Goal: Task Accomplishment & Management: Complete application form

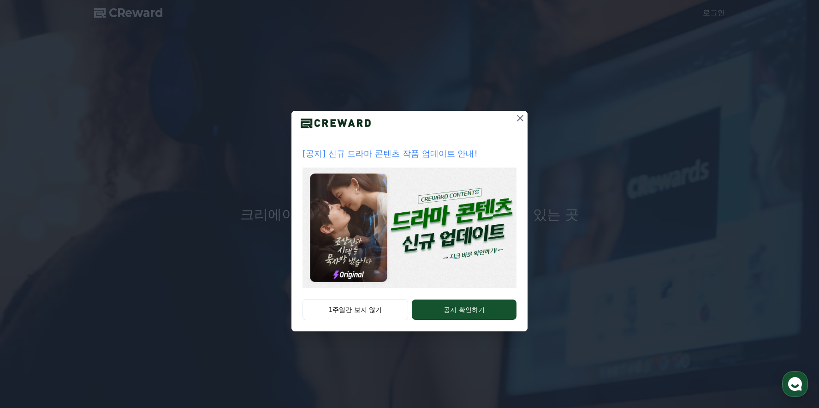
click at [521, 117] on icon at bounding box center [520, 118] width 11 height 11
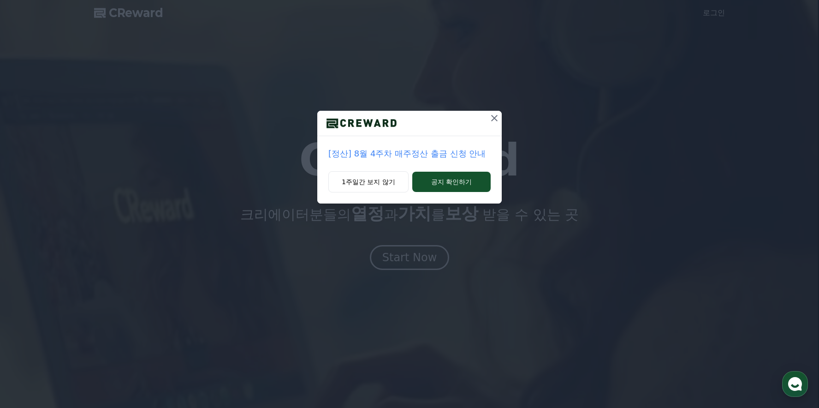
click at [495, 119] on icon at bounding box center [494, 118] width 6 height 6
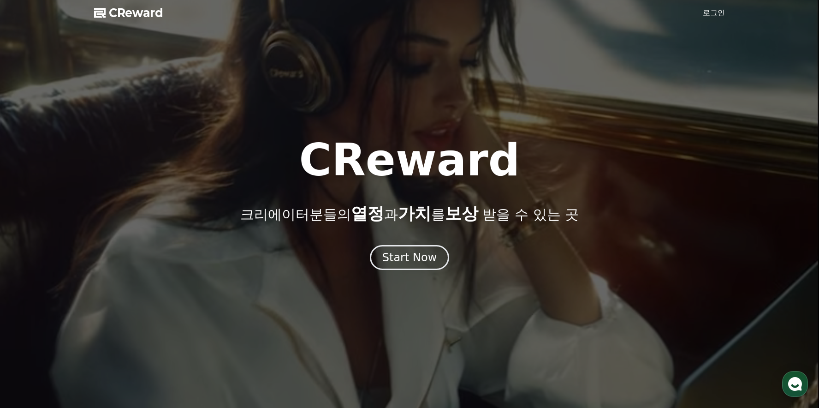
click at [712, 12] on link "로그인" at bounding box center [714, 12] width 22 height 11
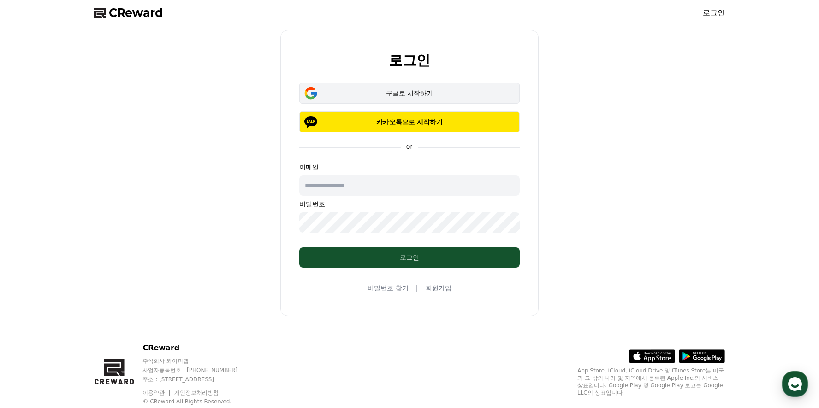
click at [412, 91] on div "구글로 시작하기" at bounding box center [410, 93] width 194 height 9
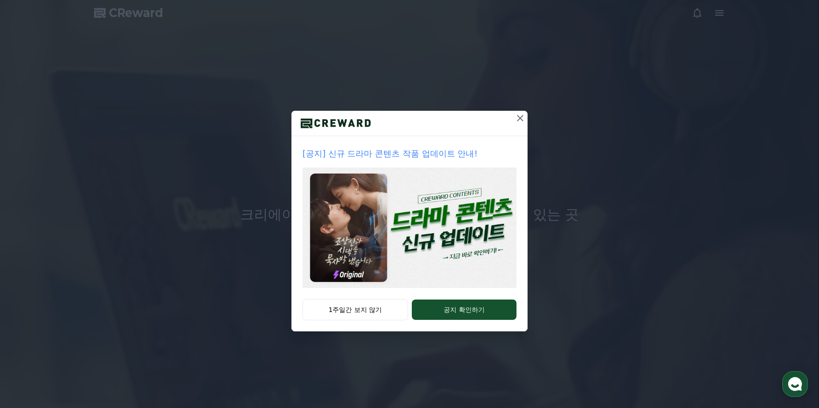
click at [519, 118] on icon at bounding box center [520, 118] width 11 height 11
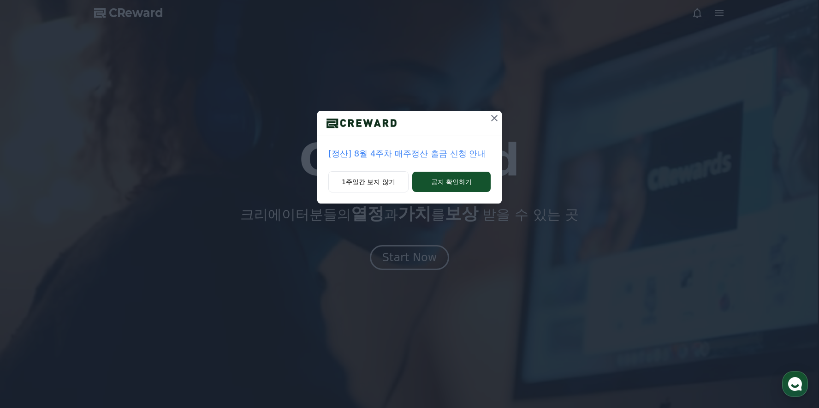
click at [492, 119] on icon at bounding box center [494, 118] width 11 height 11
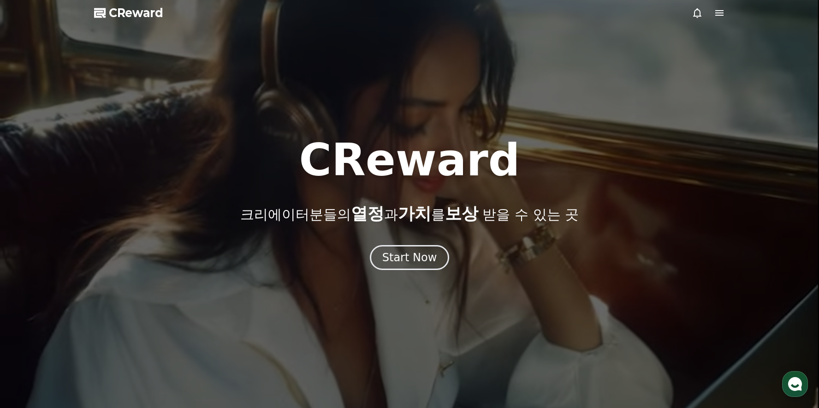
click at [724, 12] on icon at bounding box center [719, 13] width 8 height 6
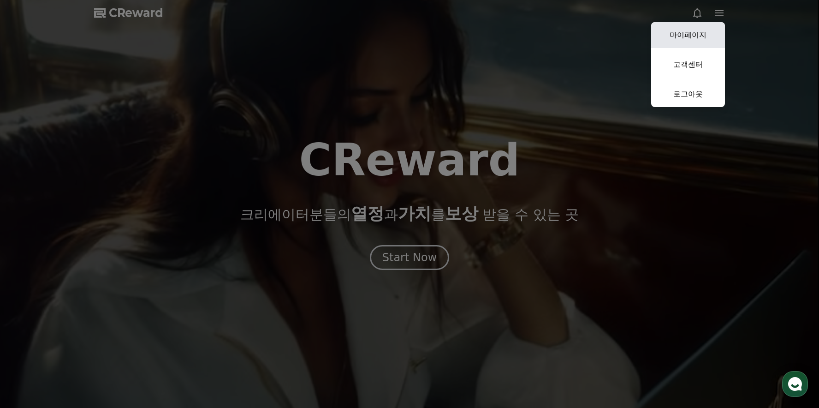
click at [689, 34] on link "마이페이지" at bounding box center [688, 35] width 74 height 26
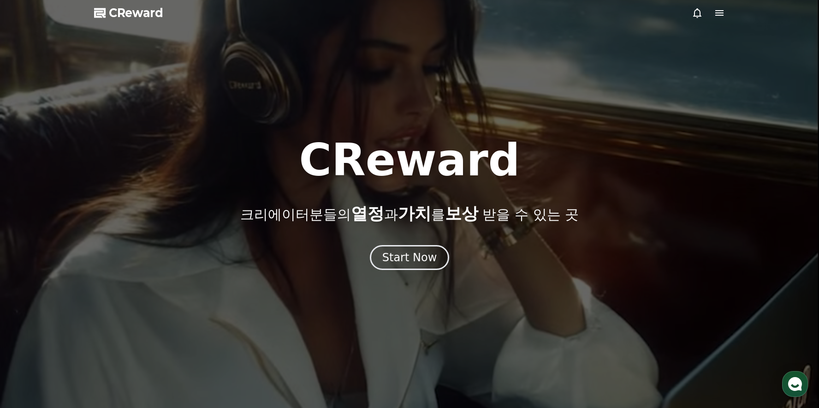
select select "**********"
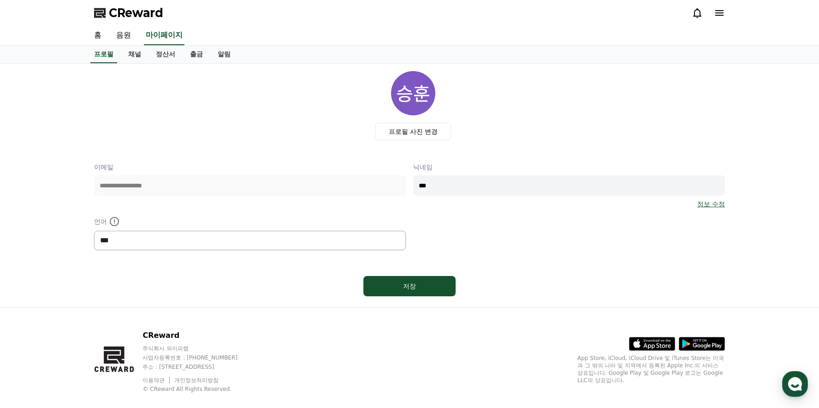
click at [198, 236] on select "*** ******* ***" at bounding box center [250, 240] width 312 height 19
click at [103, 34] on link "홈" at bounding box center [98, 35] width 22 height 19
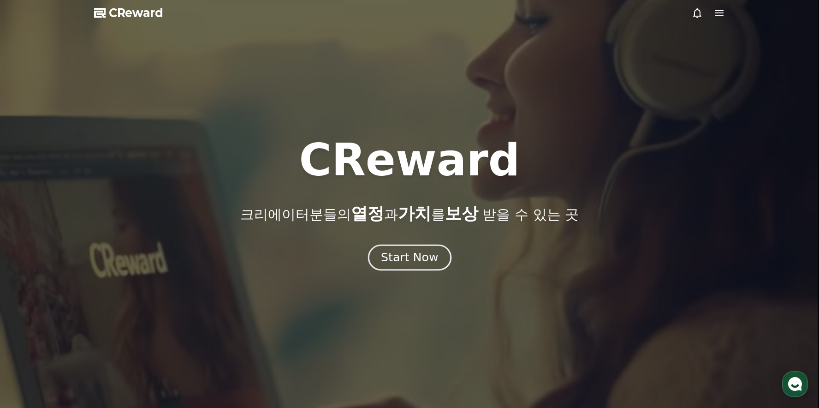
click at [403, 260] on div "Start Now" at bounding box center [409, 258] width 57 height 16
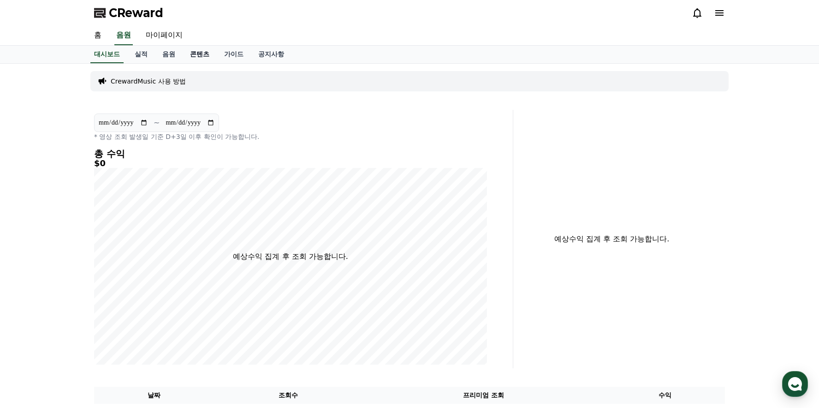
click at [202, 54] on link "콘텐츠" at bounding box center [200, 55] width 34 height 18
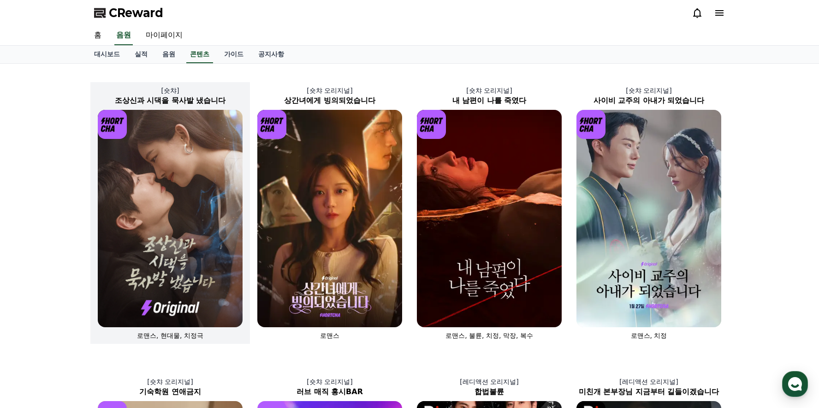
click at [203, 228] on img at bounding box center [170, 218] width 145 height 217
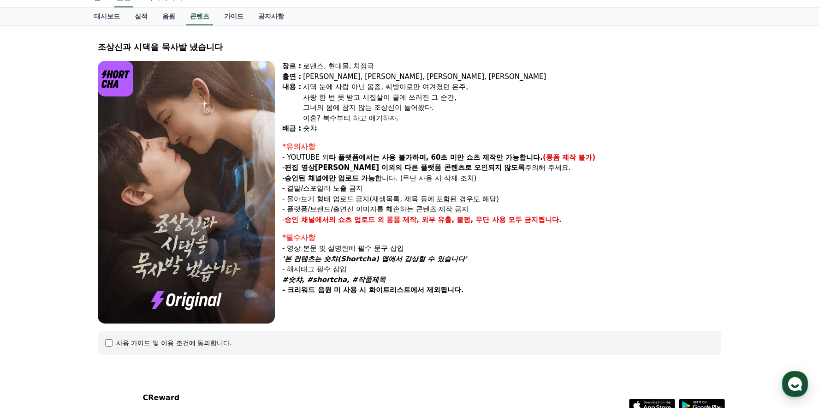
scroll to position [92, 0]
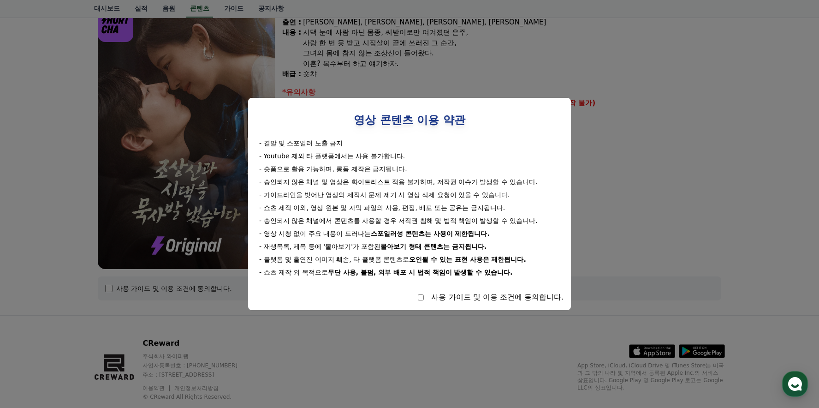
select select
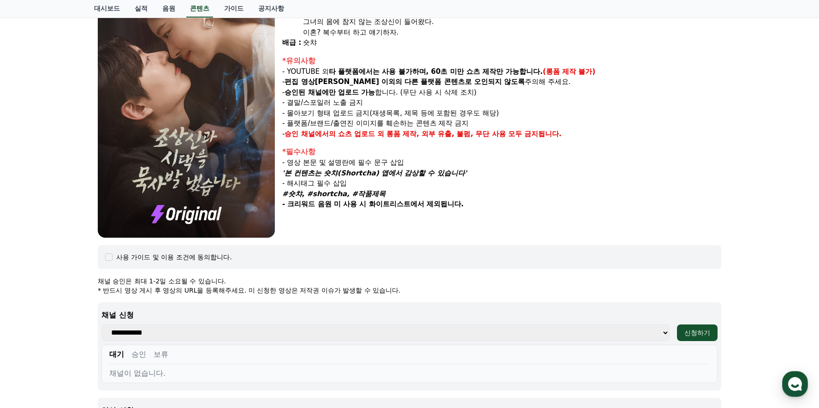
scroll to position [138, 0]
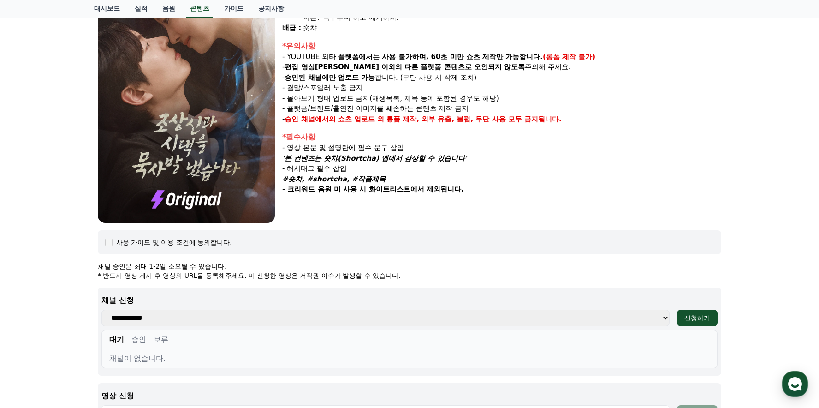
click at [250, 312] on select "**********" at bounding box center [385, 318] width 568 height 17
click at [492, 266] on p "채널 승인은 최대 1-2일 소요될 수 있습니다." at bounding box center [410, 266] width 624 height 9
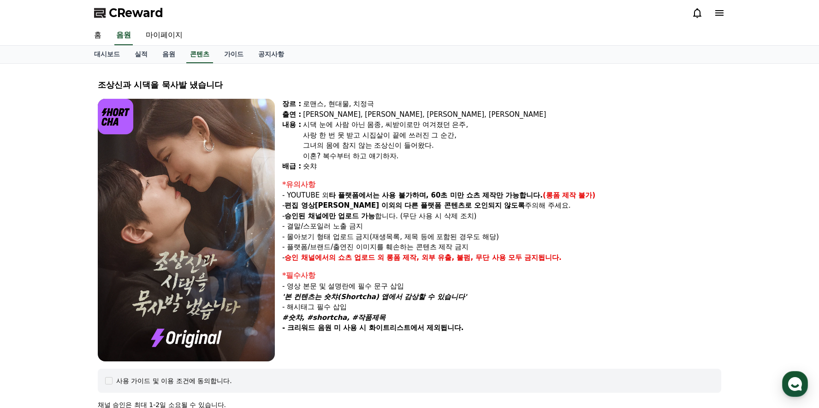
click at [654, 19] on div "CReward" at bounding box center [410, 13] width 646 height 26
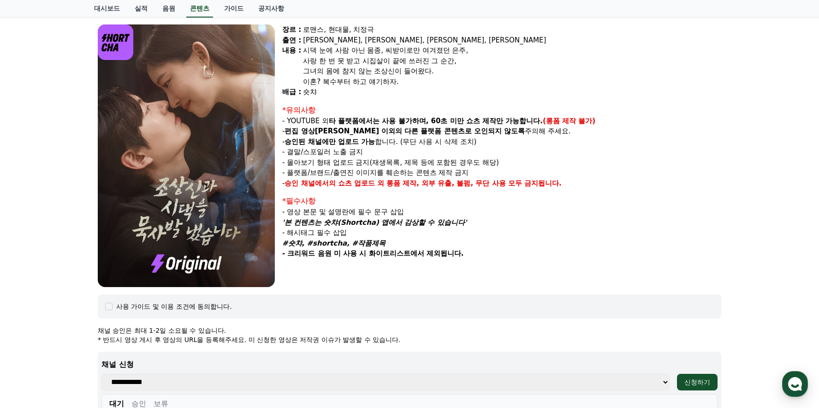
scroll to position [138, 0]
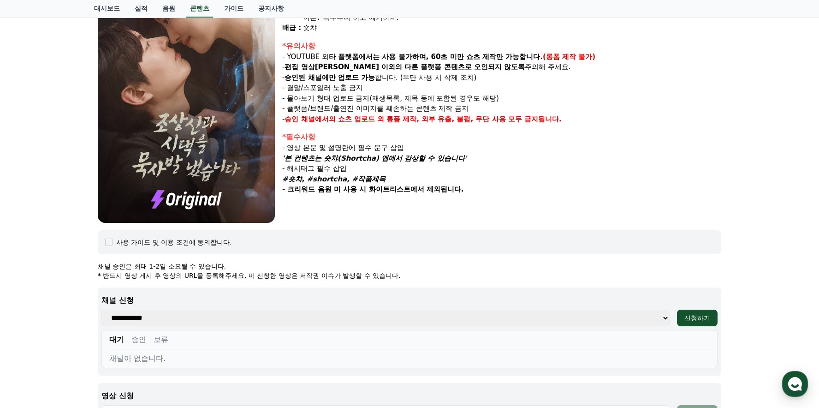
click at [134, 239] on div "사용 가이드 및 이용 조건에 동의합니다." at bounding box center [174, 242] width 116 height 9
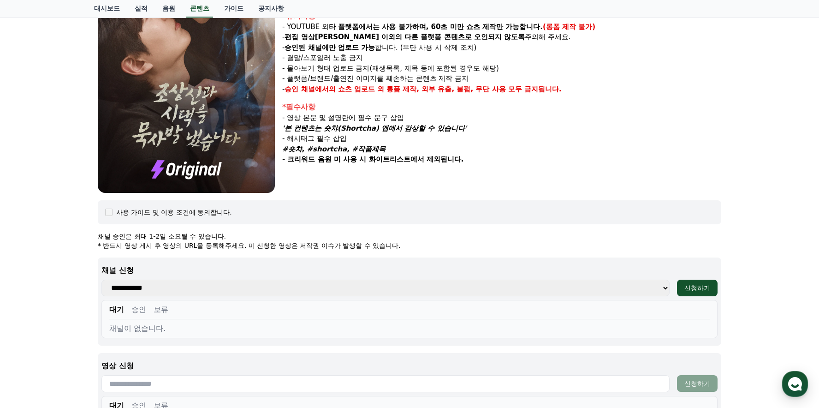
scroll to position [185, 0]
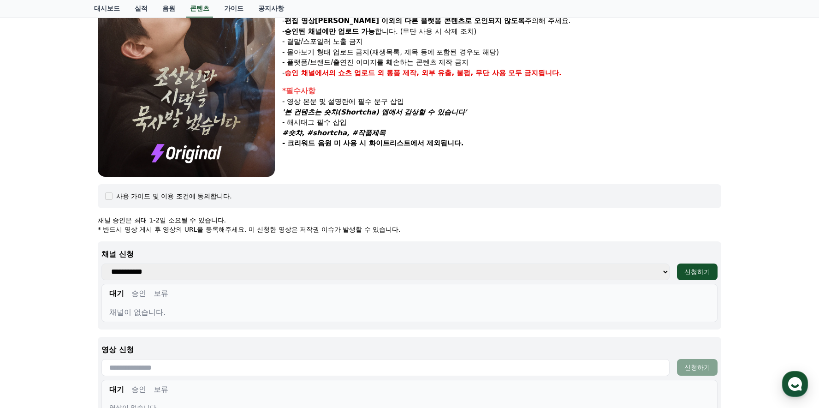
click at [172, 197] on div "사용 가이드 및 이용 조건에 동의합니다." at bounding box center [174, 195] width 116 height 9
click at [452, 272] on select "**********" at bounding box center [385, 271] width 568 height 17
select select
click at [101, 263] on select "**********" at bounding box center [385, 271] width 568 height 17
click at [695, 271] on div "신청하기" at bounding box center [698, 271] width 26 height 9
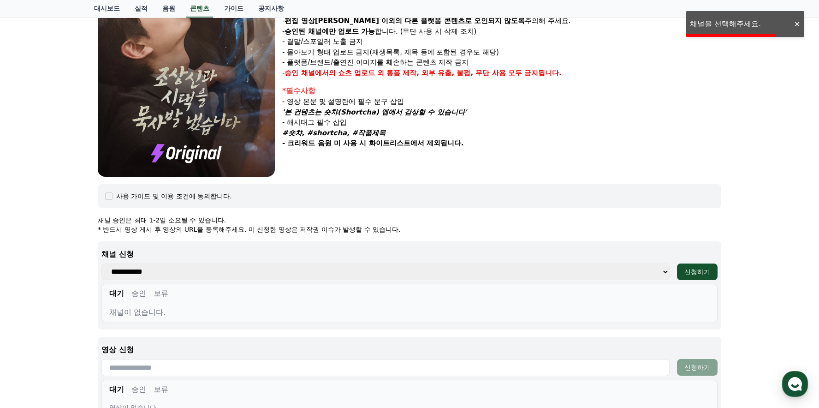
click at [796, 23] on div at bounding box center [797, 24] width 15 height 9
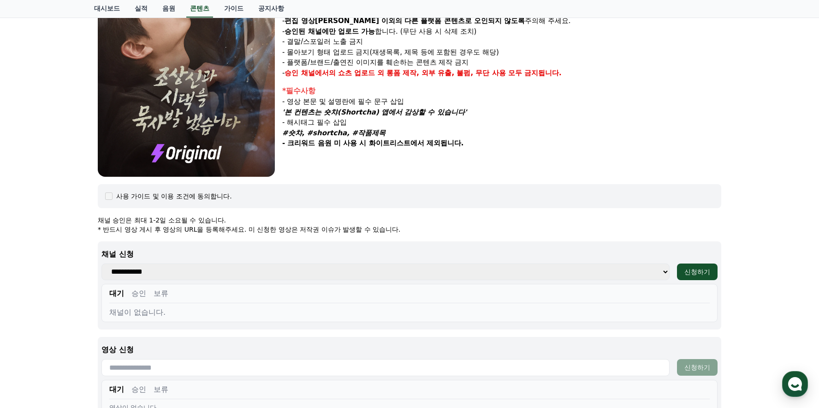
click at [161, 267] on select "**********" at bounding box center [385, 271] width 568 height 17
drag, startPoint x: 328, startPoint y: 215, endPoint x: 390, endPoint y: 214, distance: 61.4
click at [329, 215] on p "채널 승인은 최대 1-2일 소요될 수 있습니다." at bounding box center [410, 219] width 624 height 9
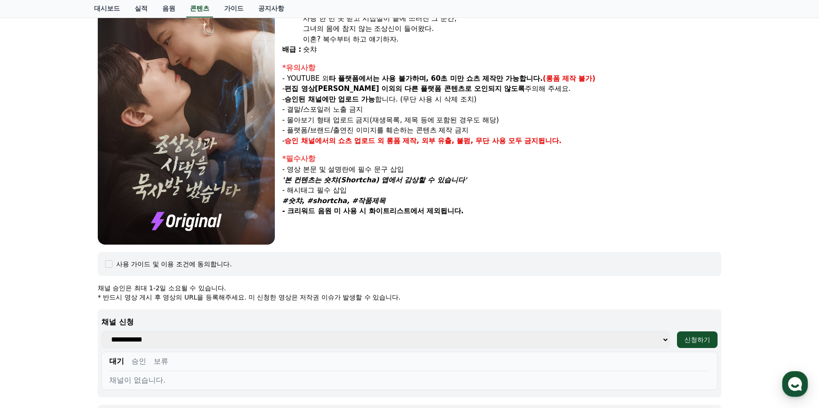
scroll to position [0, 0]
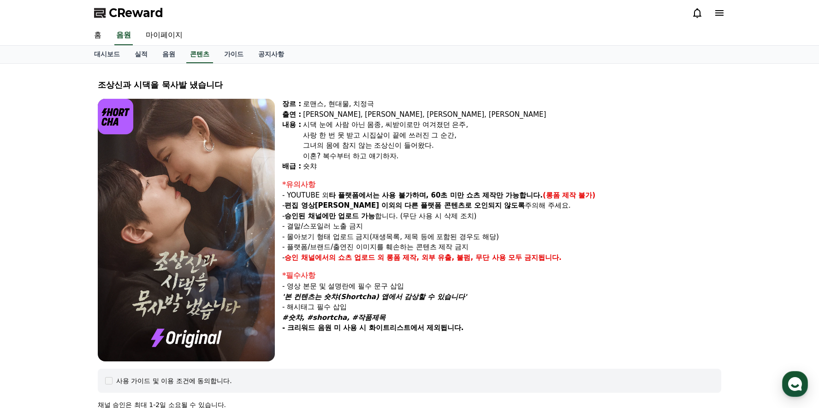
click at [716, 17] on icon at bounding box center [719, 12] width 11 height 11
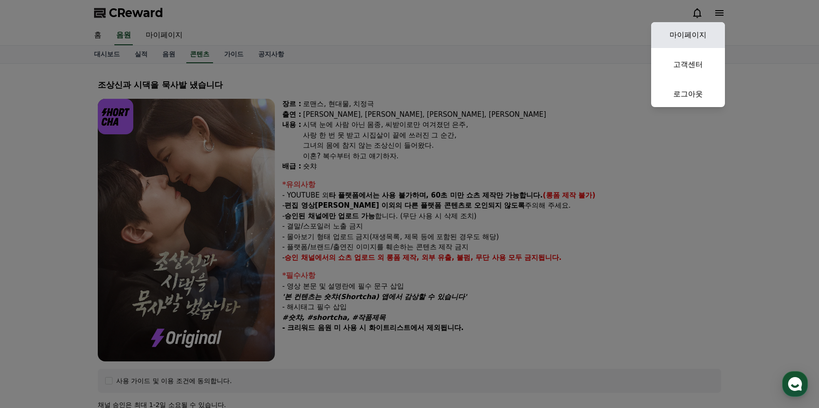
click at [694, 36] on link "마이페이지" at bounding box center [688, 35] width 74 height 26
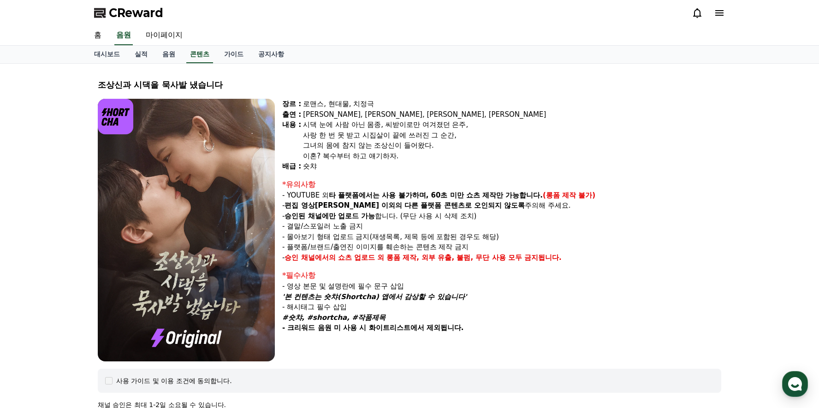
select select "**********"
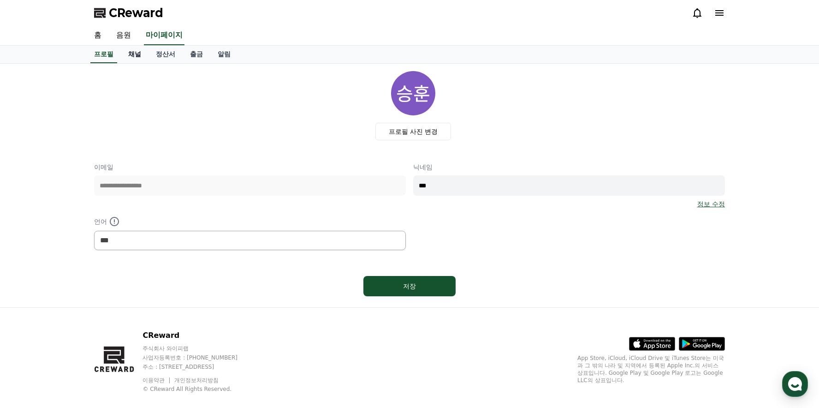
click at [135, 55] on link "채널" at bounding box center [135, 55] width 28 height 18
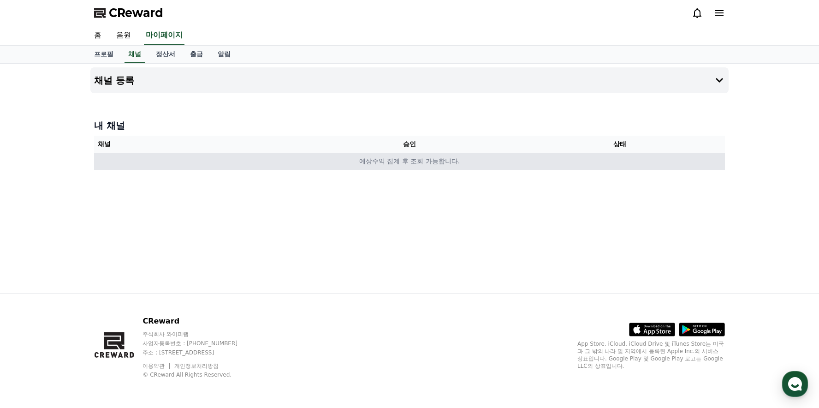
click at [396, 163] on td "예상수익 집계 후 조회 가능합니다." at bounding box center [409, 161] width 631 height 17
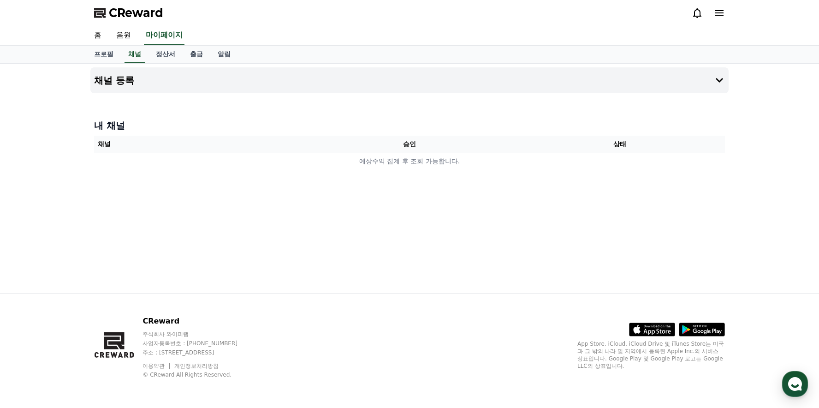
click at [194, 96] on div at bounding box center [409, 96] width 638 height 7
click at [123, 84] on h4 "채널 등록" at bounding box center [114, 80] width 40 height 10
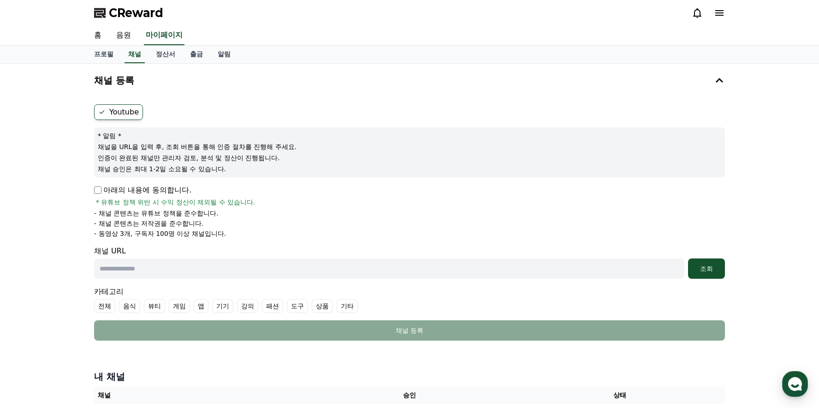
click at [104, 113] on icon at bounding box center [101, 111] width 7 height 7
click at [101, 113] on icon at bounding box center [102, 112] width 5 height 4
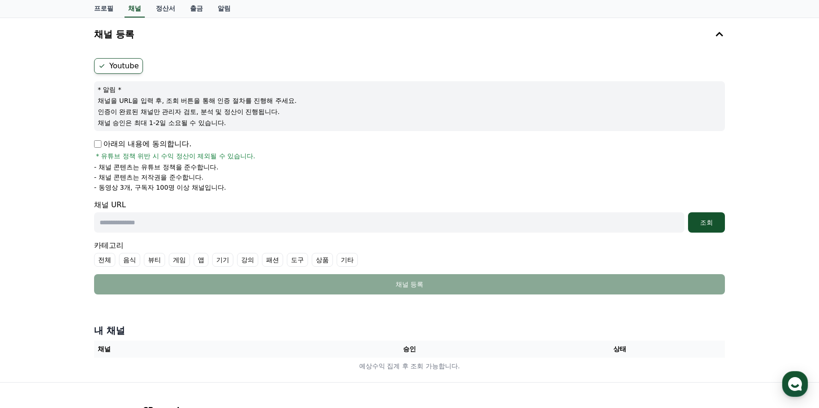
scroll to position [92, 0]
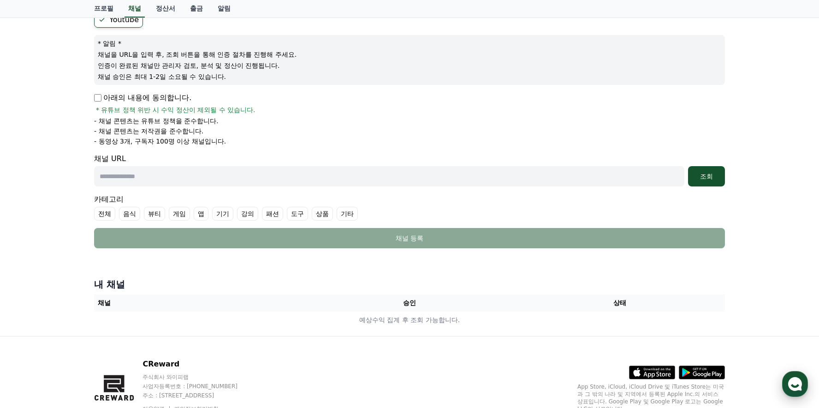
click at [795, 383] on use "button" at bounding box center [795, 384] width 14 height 14
